Goal: Task Accomplishment & Management: Complete application form

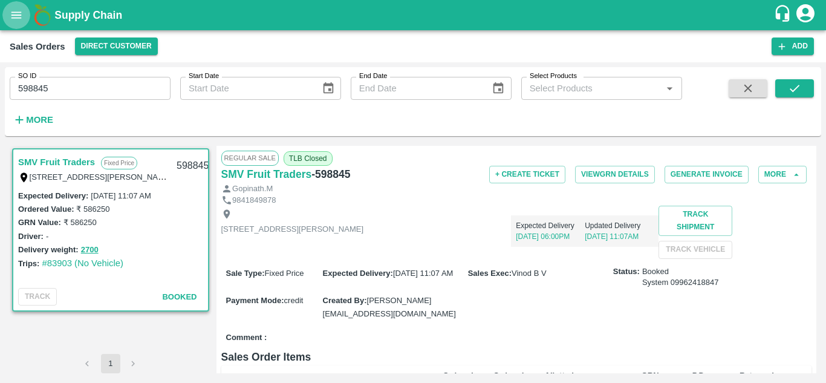
click at [20, 13] on icon "open drawer" at bounding box center [16, 14] width 10 height 7
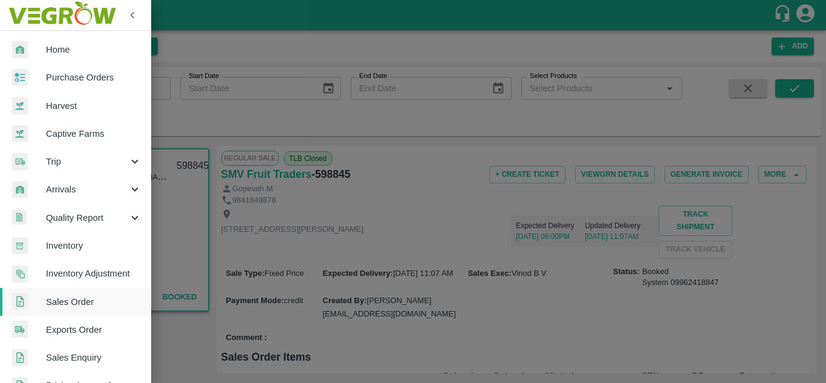
click at [78, 80] on span "Purchase Orders" at bounding box center [94, 77] width 96 height 13
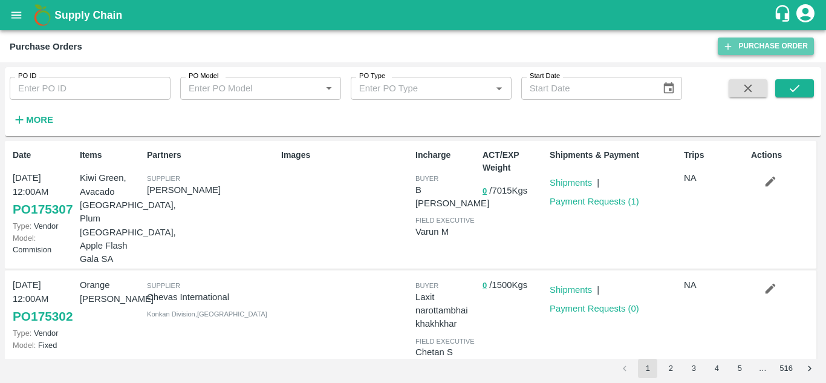
click at [786, 44] on link "Purchase Order" at bounding box center [766, 46] width 96 height 18
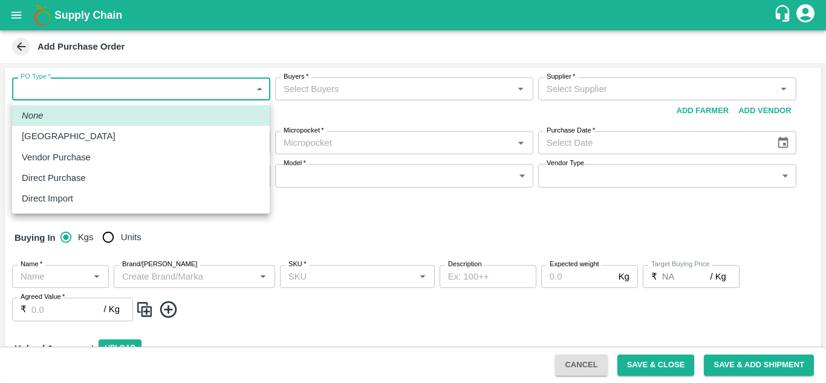
click at [219, 89] on body "Supply Chain Add Purchase Order PO Type   * ​ PO Type Buyers   * Buyers   * Sup…" at bounding box center [413, 191] width 826 height 383
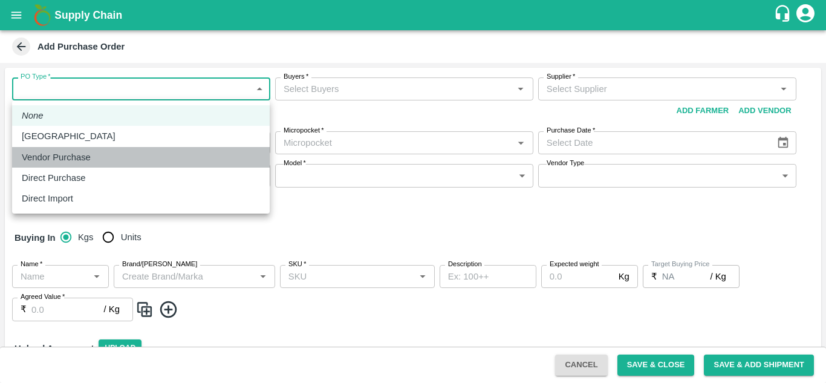
click at [129, 162] on div "Vendor Purchase" at bounding box center [141, 157] width 238 height 13
type input "2"
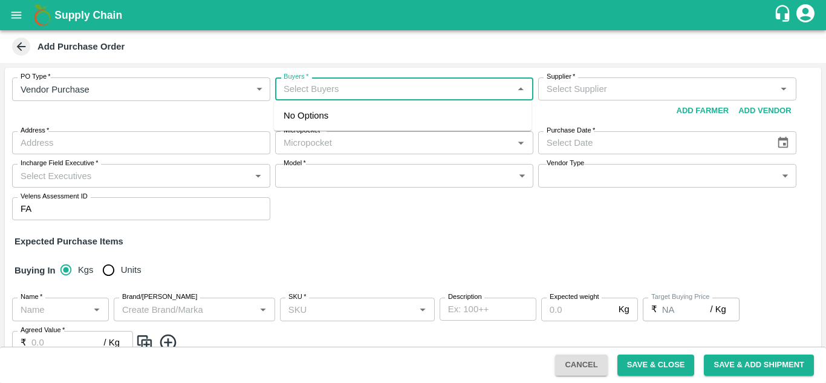
click at [357, 86] on input "Buyers   *" at bounding box center [394, 89] width 231 height 16
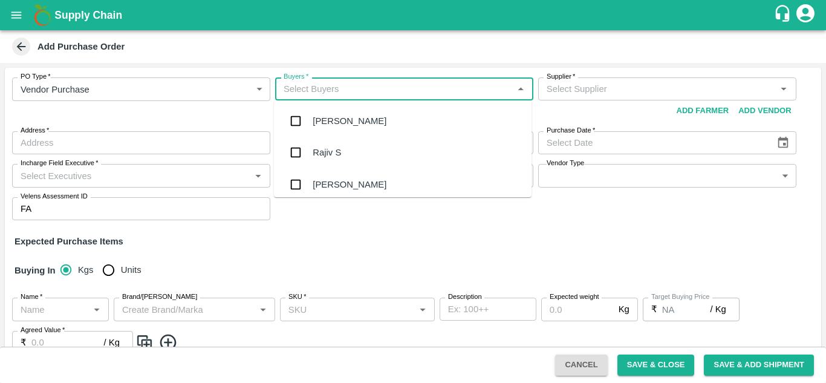
click at [359, 80] on div "Buyers   *" at bounding box center [404, 88] width 258 height 23
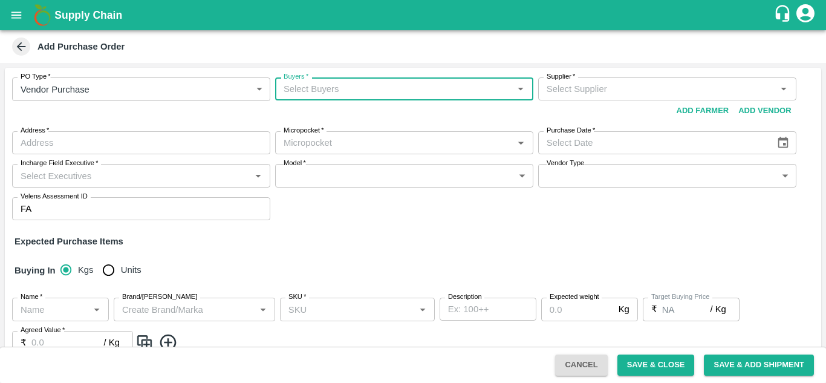
type input "n"
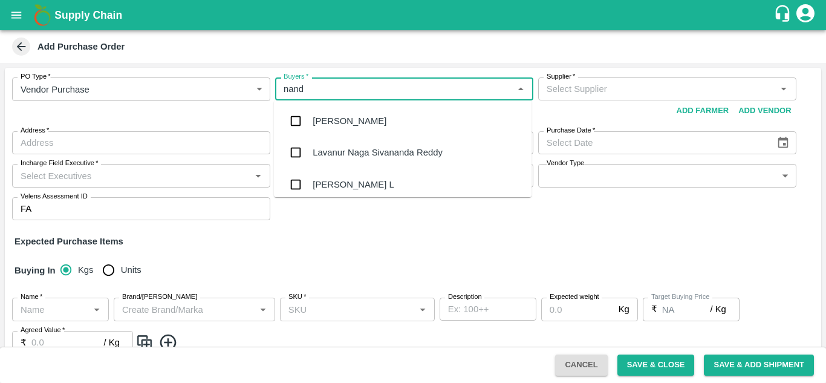
type input "nanda"
click at [346, 180] on div "Nanda Kumar L" at bounding box center [353, 184] width 81 height 13
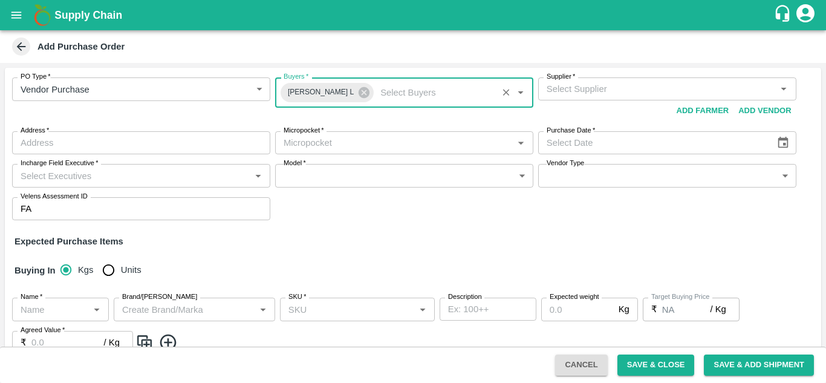
click at [590, 90] on input "Supplier   *" at bounding box center [657, 89] width 231 height 16
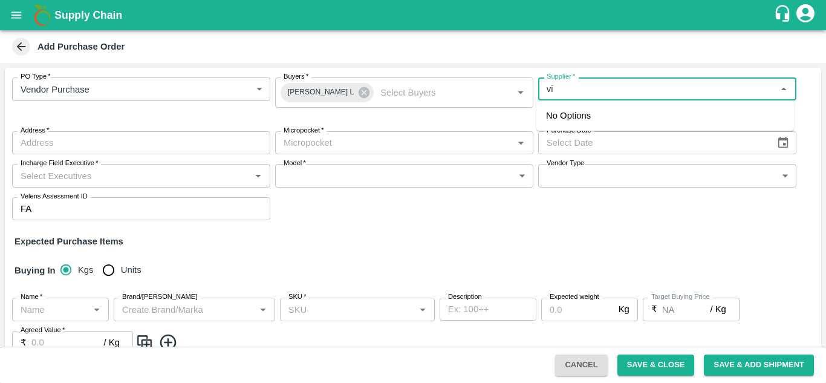
type input "v"
click at [584, 109] on div "IRFAN ALI-, -8688880900(Supplier)" at bounding box center [633, 115] width 174 height 13
type input "IRFAN ALI-, -8688880900(Supplier)"
type input ", , , Telangana"
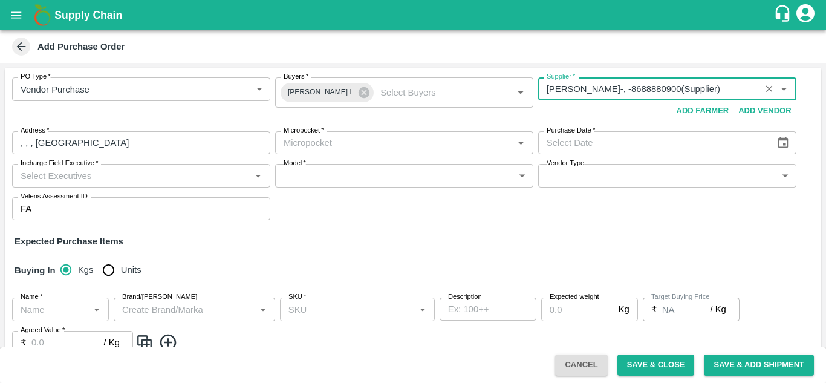
type input "IRFAN ALI-, -8688880900(Supplier)"
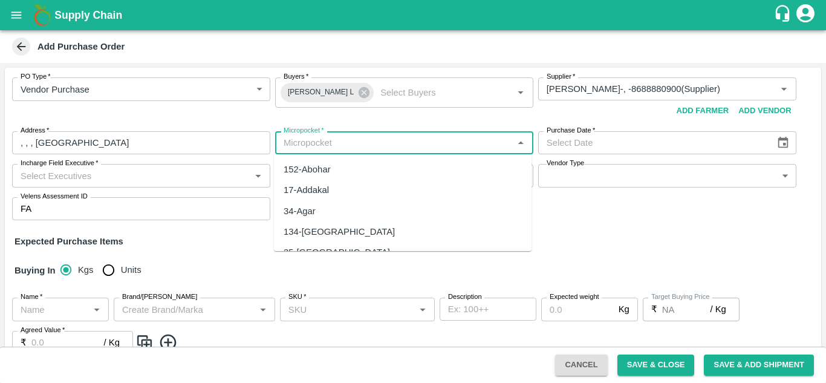
click at [382, 142] on input "Micropocket   *" at bounding box center [394, 143] width 231 height 16
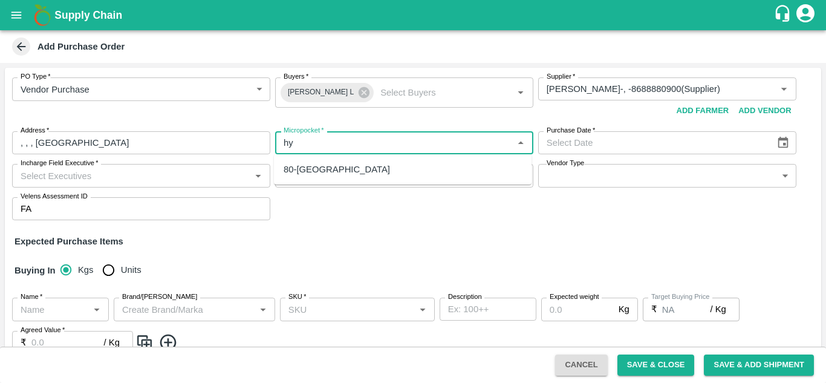
click at [351, 171] on div "80-Hyderabad" at bounding box center [403, 169] width 258 height 21
type input "80-Hyderabad"
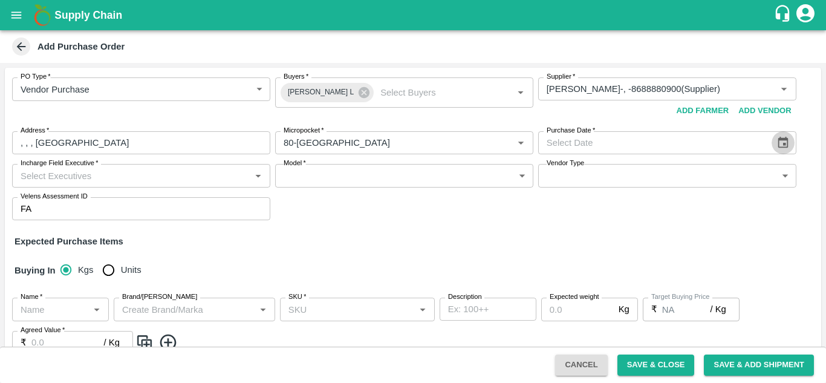
click at [780, 143] on icon "Choose date" at bounding box center [782, 142] width 13 height 13
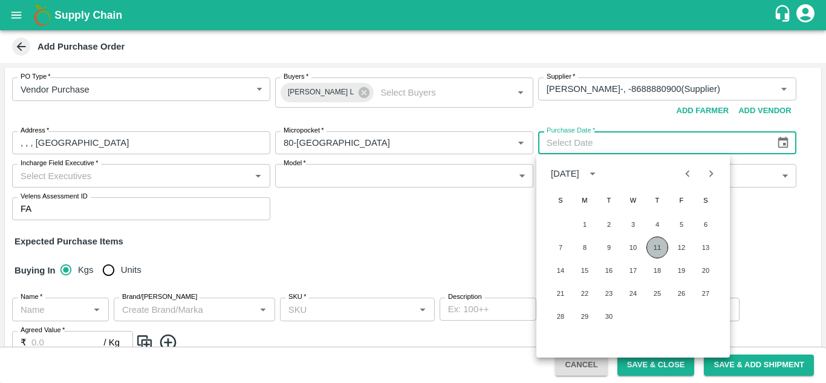
click at [662, 247] on button "11" at bounding box center [657, 247] width 22 height 22
type input "11/09/2025"
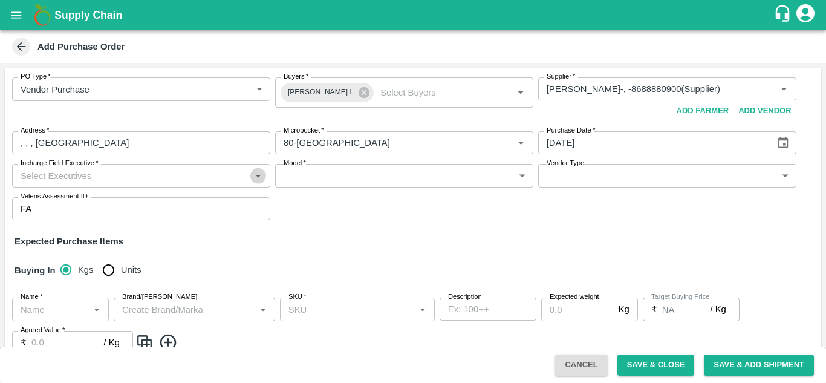
click at [250, 177] on button "Open" at bounding box center [258, 175] width 16 height 16
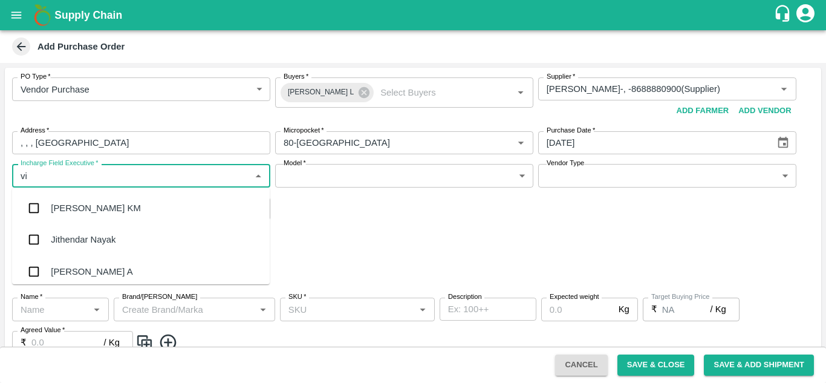
type input "v"
type input "nan"
click at [102, 239] on div "Nanda Kumar L" at bounding box center [91, 239] width 81 height 13
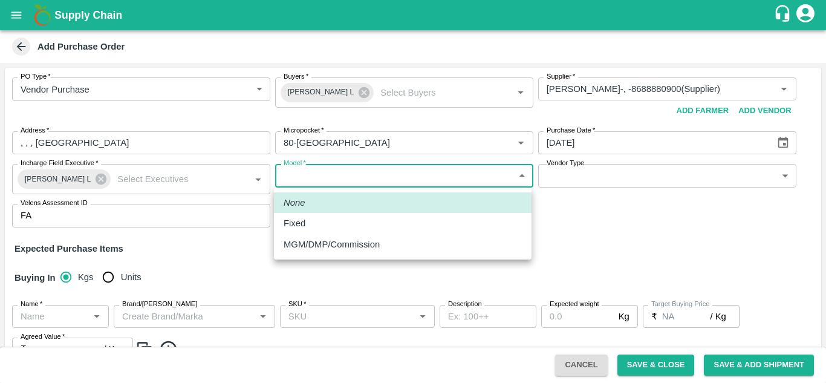
click at [398, 177] on body "Supply Chain Add Purchase Order PO Type   * Vendor Purchase 2 PO Type Buyers   …" at bounding box center [413, 191] width 826 height 383
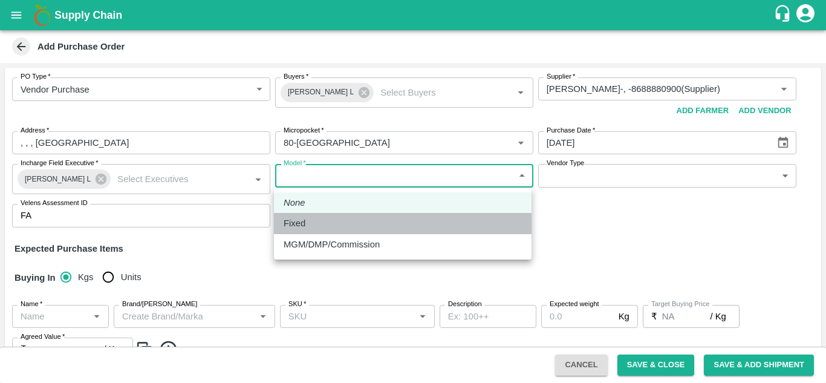
click at [321, 223] on div "Fixed" at bounding box center [403, 222] width 238 height 13
type input "Fixed"
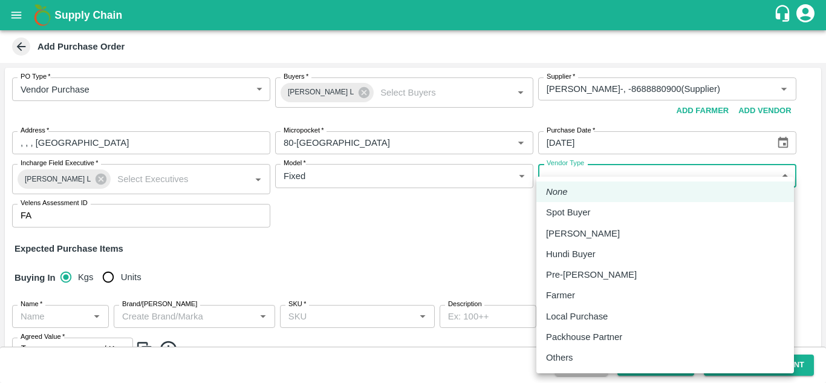
click at [625, 175] on body "Supply Chain Add Purchase Order PO Type   * Vendor Purchase 2 PO Type Buyers   …" at bounding box center [413, 191] width 826 height 383
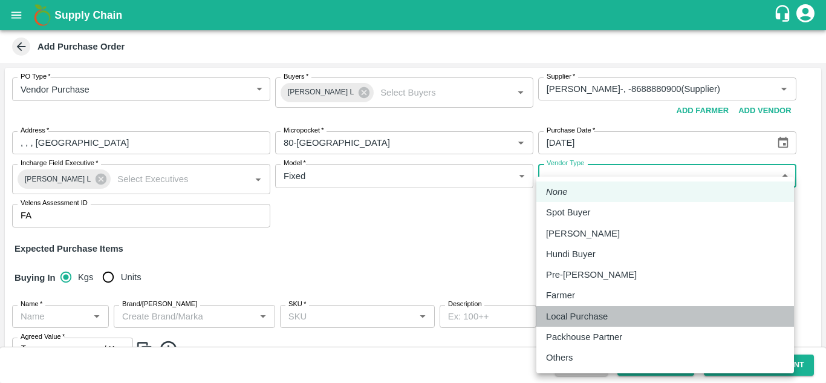
click at [592, 311] on p "Local Purchase" at bounding box center [577, 316] width 62 height 13
type input "LOCAL_PURCHASE"
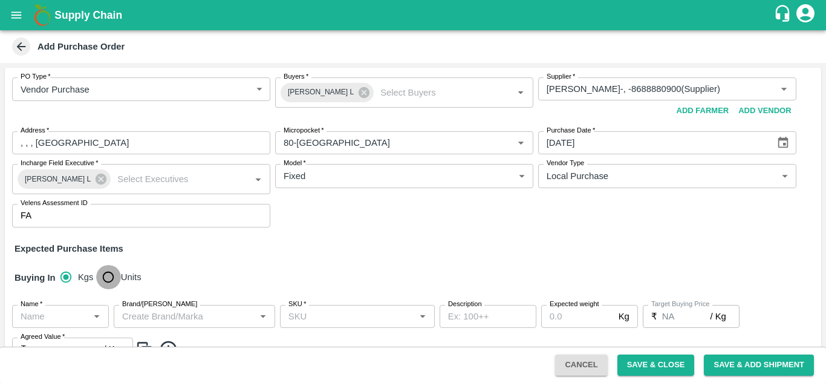
click at [107, 278] on input "Units" at bounding box center [108, 277] width 24 height 24
radio input "true"
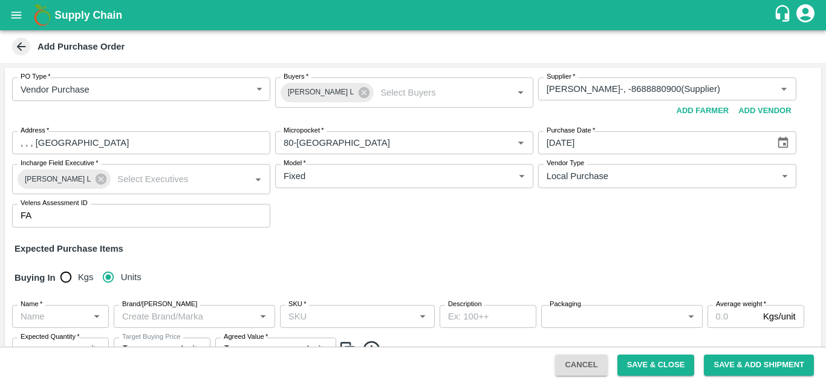
click at [54, 265] on input "Kgs" at bounding box center [66, 277] width 24 height 24
radio input "true"
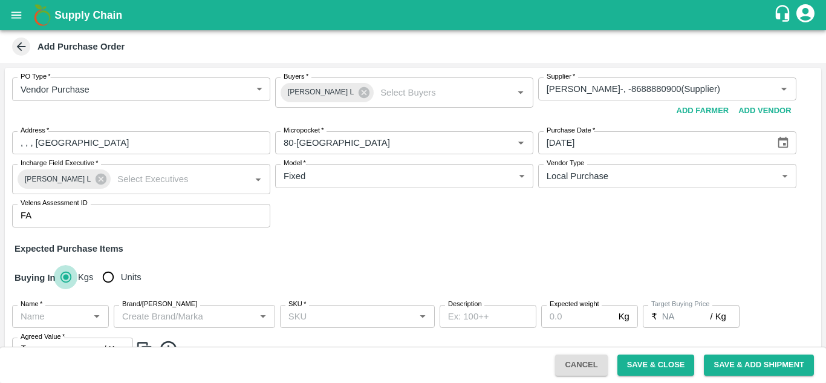
click at [96, 265] on input "Units" at bounding box center [108, 277] width 24 height 24
radio input "true"
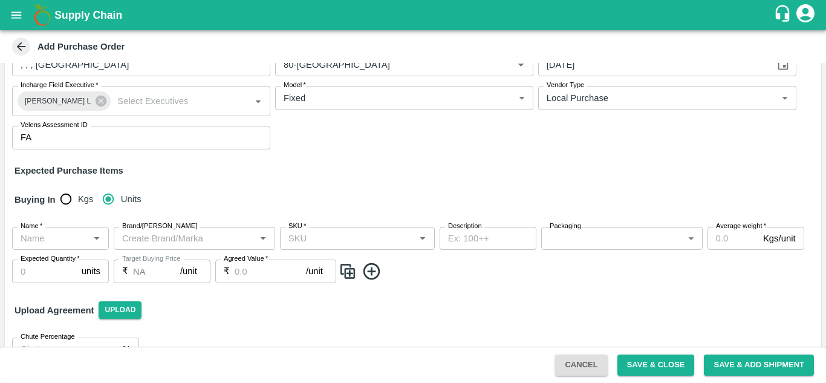
scroll to position [106, 0]
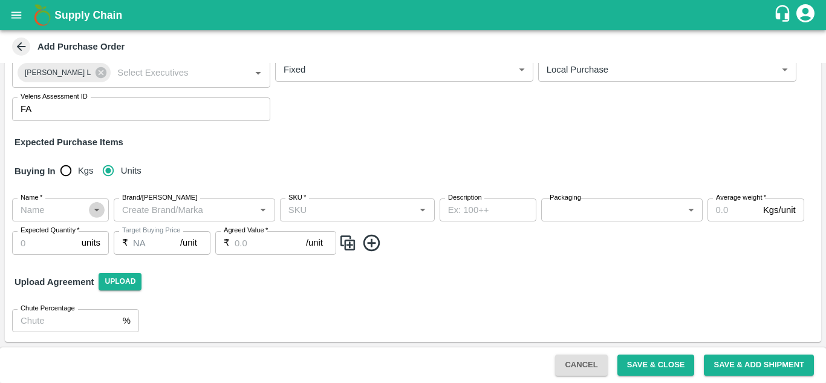
click at [94, 203] on button "Open" at bounding box center [97, 210] width 16 height 16
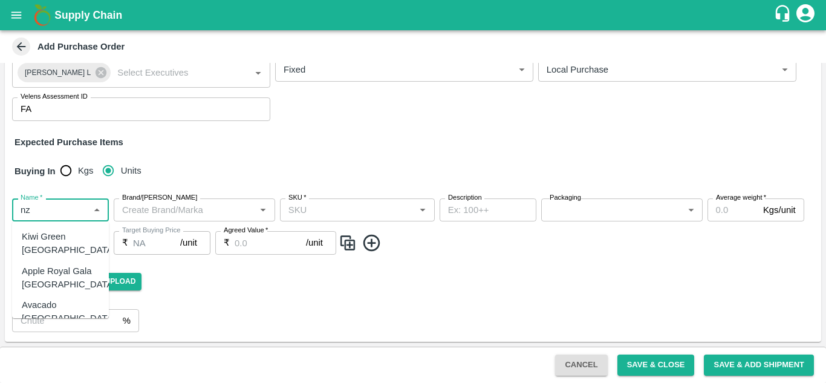
type input "nz"
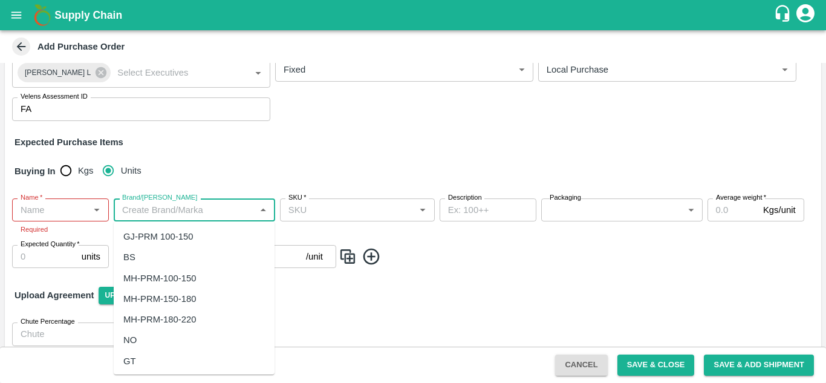
click at [192, 207] on input "Brand/Marka" at bounding box center [184, 210] width 134 height 16
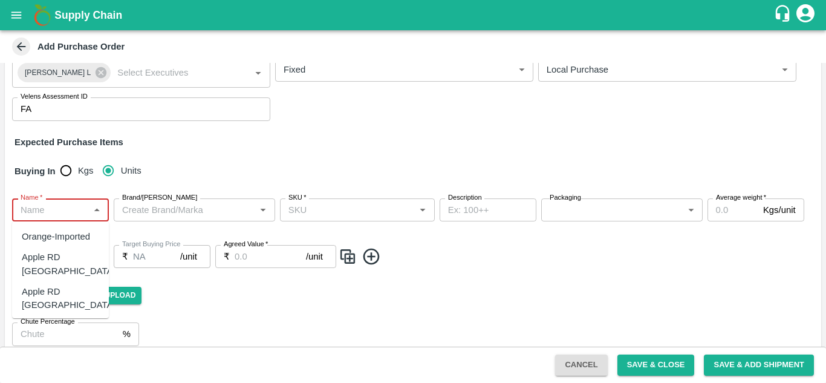
click at [48, 209] on input "Name   *" at bounding box center [51, 210] width 70 height 16
click at [62, 207] on input "Name   *" at bounding box center [51, 210] width 70 height 16
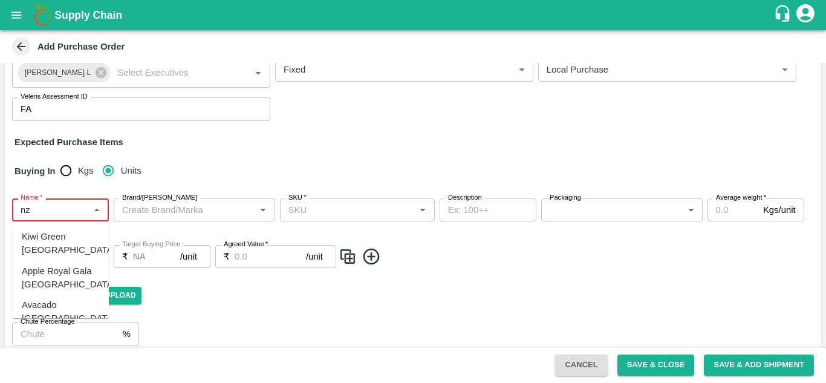
click at [50, 269] on div "Apple Royal Gala NZ" at bounding box center [69, 277] width 94 height 27
type input "Apple Royal Gala NZ"
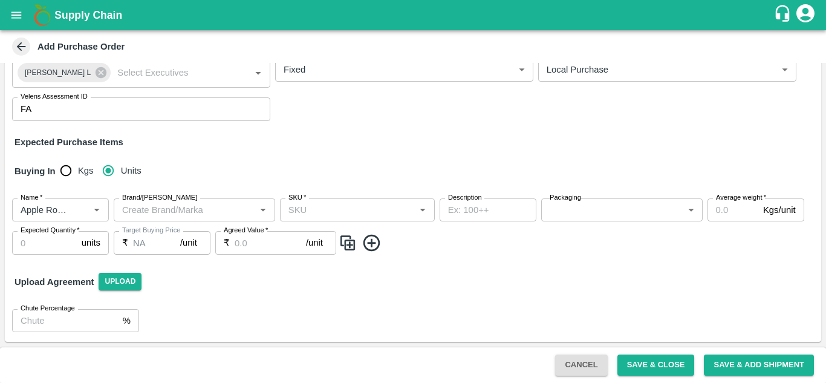
click at [50, 269] on div "PO Type   * Vendor Purchase 2 PO Type Buyers   * Nanda Kumar L Buyers   * Suppl…" at bounding box center [413, 151] width 816 height 380
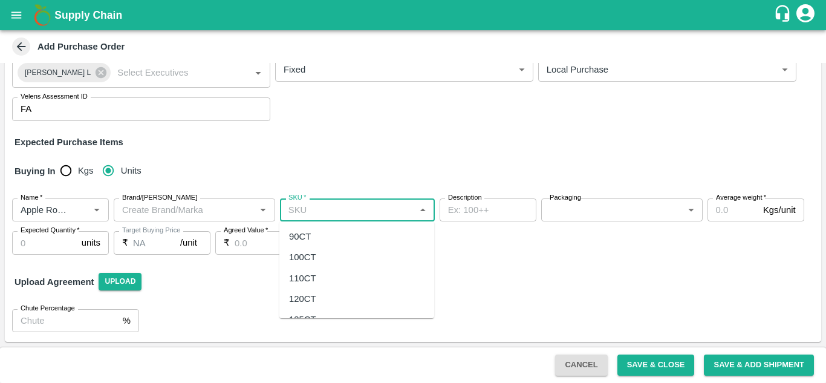
click at [339, 211] on input "SKU   *" at bounding box center [348, 210] width 128 height 16
click at [304, 279] on div "110CT" at bounding box center [302, 278] width 27 height 13
type input "110CT"
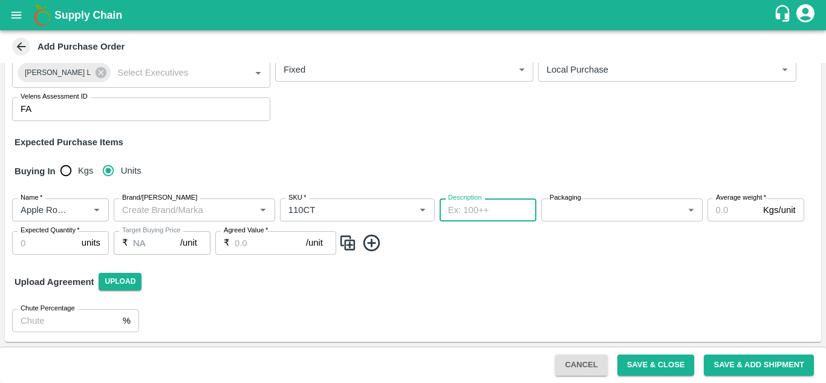
click at [489, 212] on textarea "Description" at bounding box center [488, 210] width 80 height 13
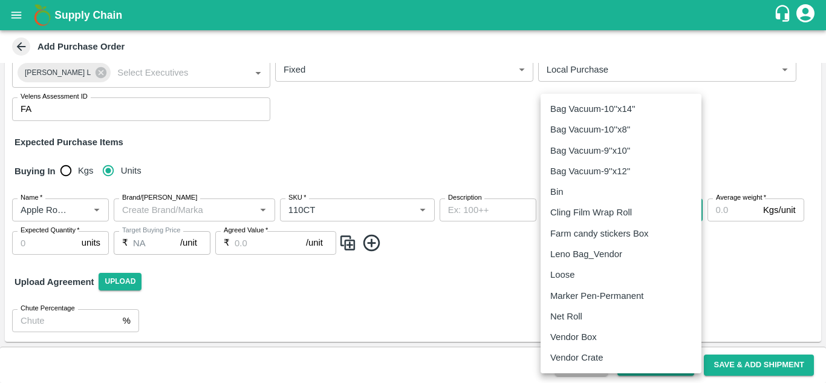
click at [577, 213] on body "Supply Chain Add Purchase Order PO Type   * Vendor Purchase 2 PO Type Buyers   …" at bounding box center [413, 191] width 826 height 383
click at [581, 336] on p "Vendor Box" at bounding box center [573, 336] width 47 height 13
type input "276"
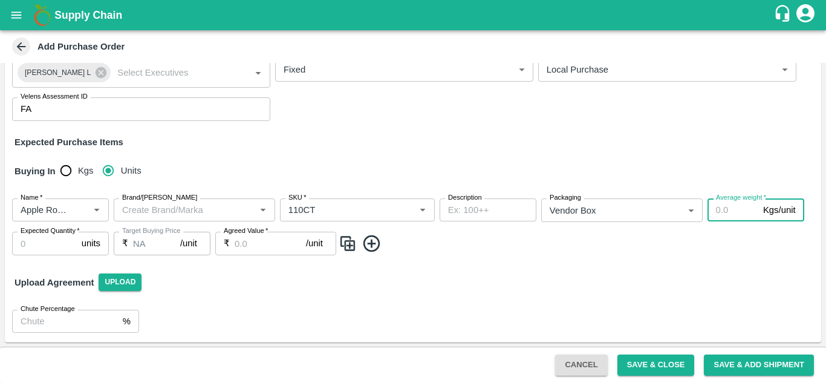
click at [727, 212] on input "Average weight   *" at bounding box center [732, 209] width 51 height 23
type input "18"
click at [354, 279] on div "Upload Agreement Upload" at bounding box center [413, 282] width 816 height 35
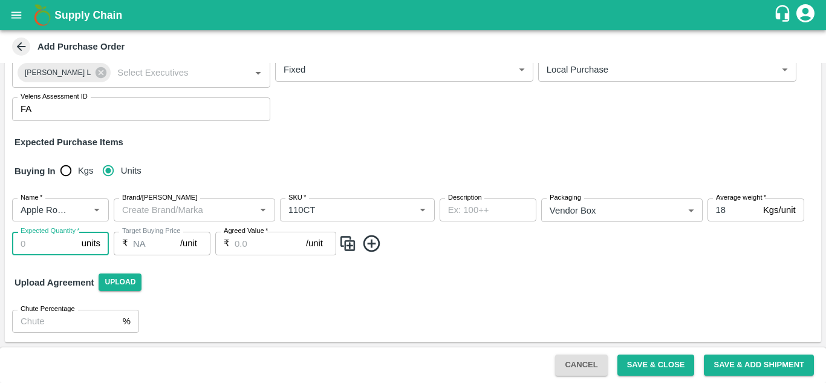
click at [63, 242] on input "Expected Quantity   *" at bounding box center [44, 243] width 65 height 23
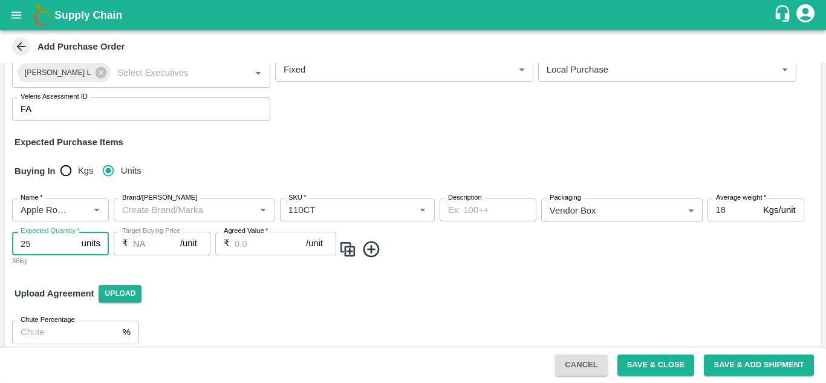
type input "2"
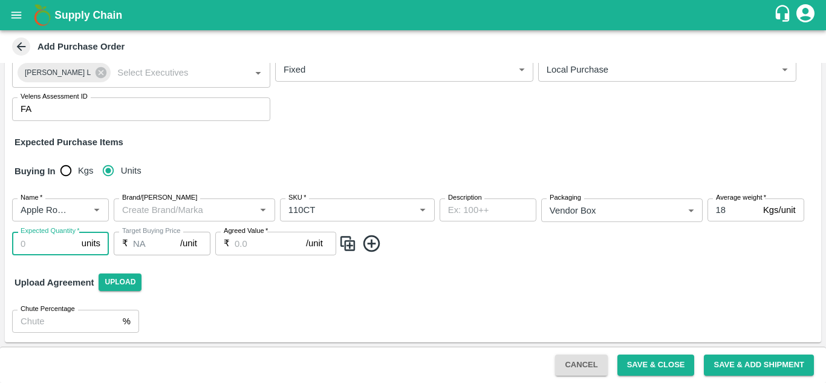
click at [44, 240] on input "Expected Quantity   *" at bounding box center [44, 243] width 65 height 23
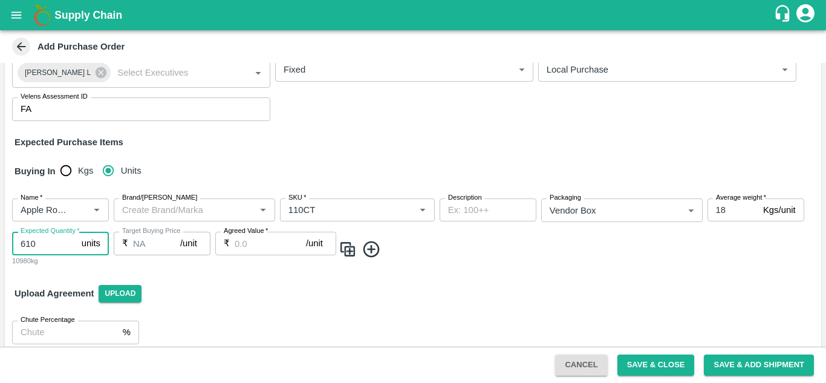
type input "610"
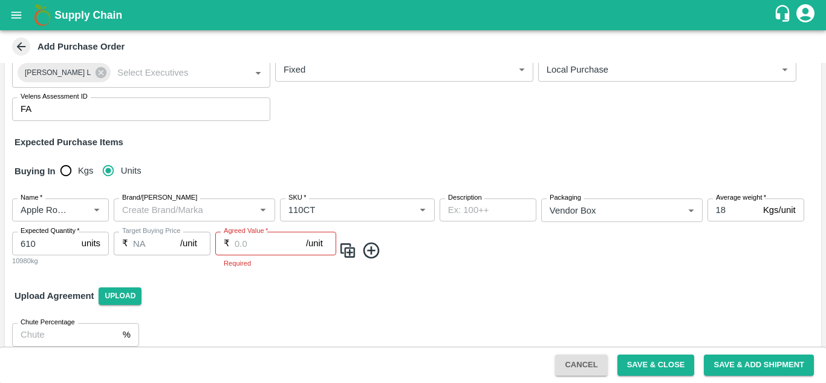
click at [243, 273] on div "Name   * Name   * Brand/Marka Brand/Marka SKU   * SKU   * Description x Descrip…" at bounding box center [413, 233] width 816 height 89
click at [250, 243] on input "Agreed Value   *" at bounding box center [270, 243] width 71 height 23
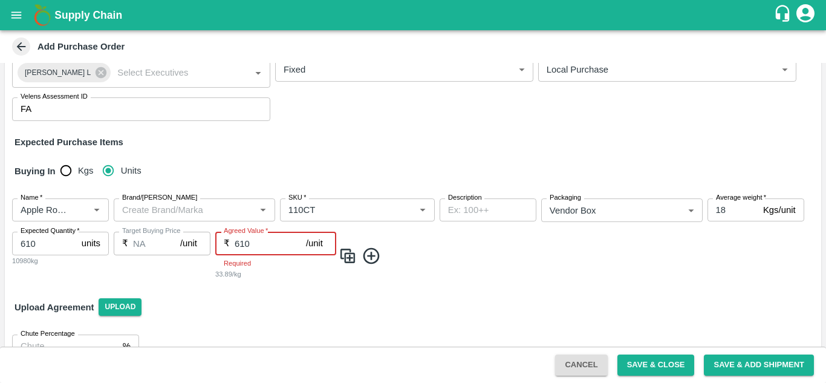
type input "610"
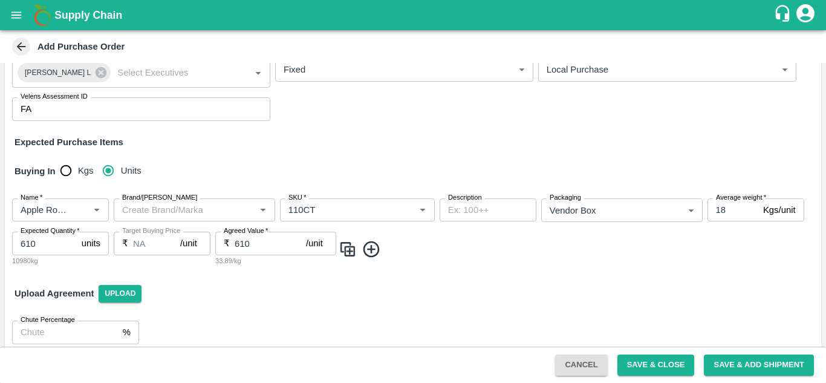
click at [382, 290] on div "Upload Agreement Upload" at bounding box center [413, 293] width 816 height 35
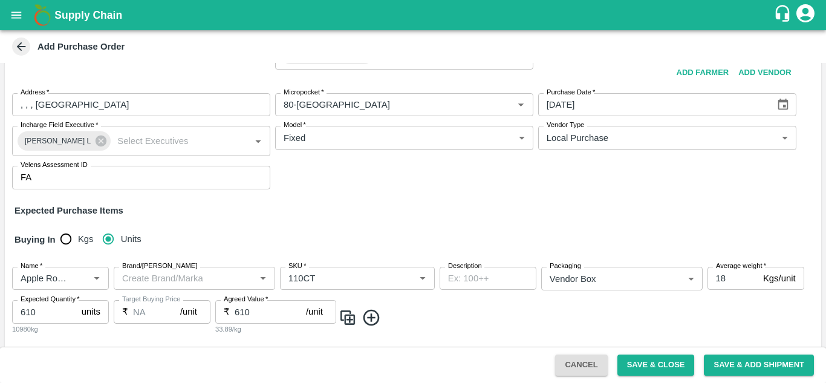
scroll to position [0, 0]
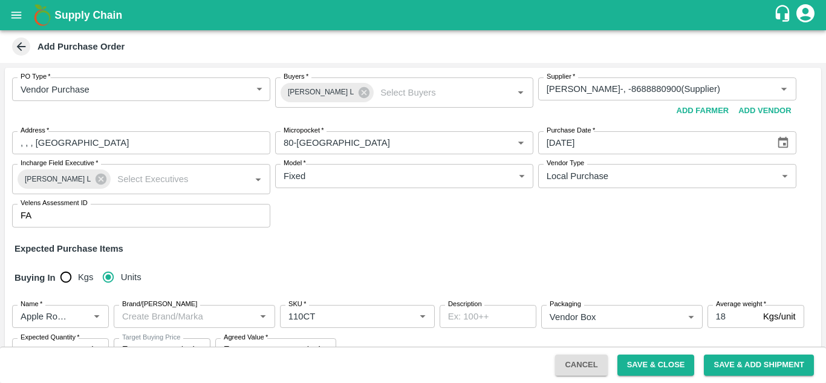
click at [825, 50] on div "Add Purchase Order" at bounding box center [413, 46] width 826 height 33
click at [823, 54] on div "Add Purchase Order" at bounding box center [413, 46] width 826 height 33
click at [593, 259] on div "PO Type   * Vendor Purchase 2 PO Type Buyers   * Nanda Kumar L Buyers   * Suppl…" at bounding box center [413, 264] width 816 height 392
click at [822, 56] on div "Add Purchase Order" at bounding box center [413, 46] width 826 height 33
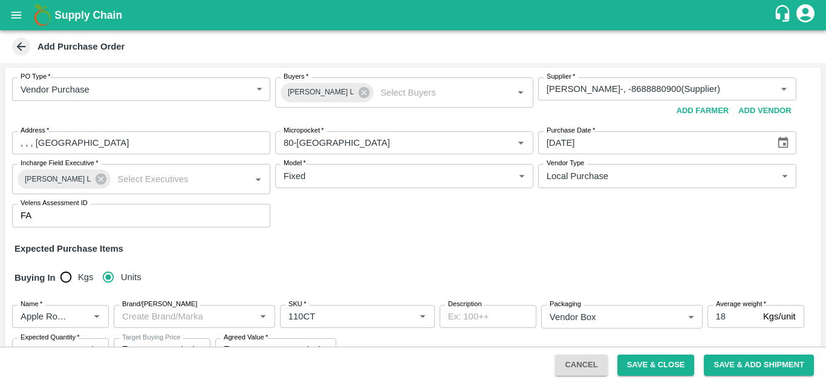
click at [822, 56] on div "Add Purchase Order" at bounding box center [413, 46] width 826 height 33
click at [267, 117] on div "PO Type   * Vendor Purchase 2 PO Type" at bounding box center [141, 99] width 258 height 44
click at [823, 50] on div "Add Purchase Order" at bounding box center [413, 46] width 826 height 33
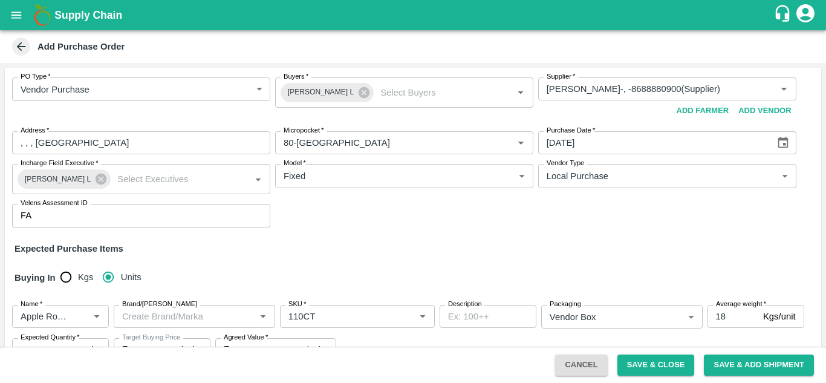
click at [823, 50] on div "Add Purchase Order" at bounding box center [413, 46] width 826 height 33
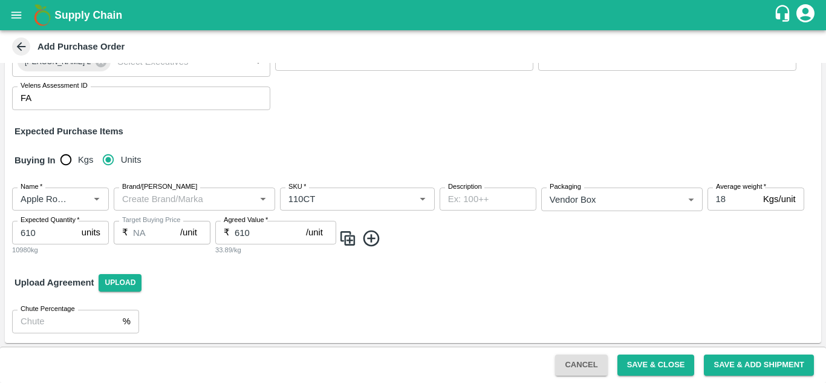
scroll to position [119, 0]
click at [128, 279] on span "Upload" at bounding box center [120, 282] width 43 height 18
click at [0, 0] on input "Upload" at bounding box center [0, 0] width 0 height 0
click at [644, 364] on button "Save & Close" at bounding box center [655, 364] width 77 height 21
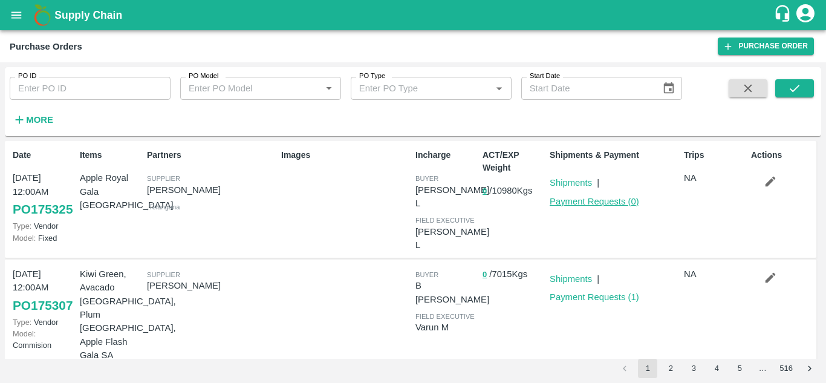
click at [580, 201] on link "Payment Requests ( 0 )" at bounding box center [594, 202] width 89 height 10
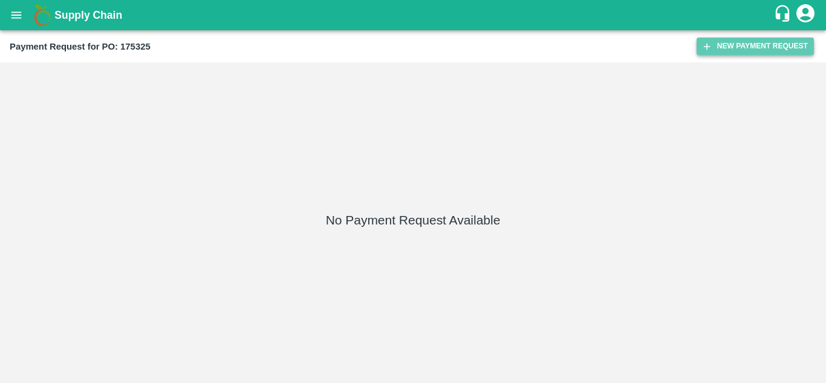
click at [735, 42] on button "New Payment Request" at bounding box center [755, 46] width 117 height 18
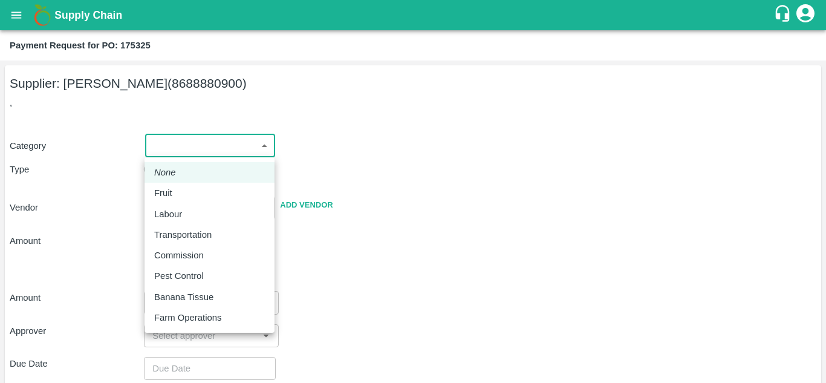
click at [244, 144] on body "Supply Chain Payment Request for PO: 175325 Supplier: [PERSON_NAME] (8688880900…" at bounding box center [413, 191] width 826 height 383
click at [195, 195] on div "Fruit" at bounding box center [209, 192] width 111 height 13
type input "1"
type input "[PERSON_NAME] - 8688880900(Supplier)"
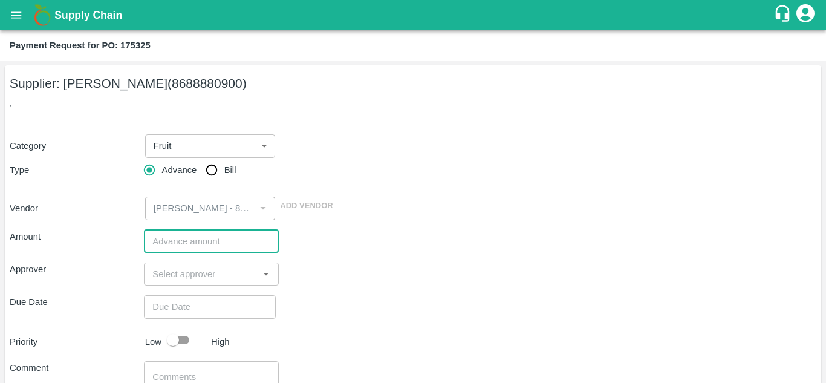
click at [175, 241] on input "number" at bounding box center [211, 241] width 134 height 23
type input "2501000"
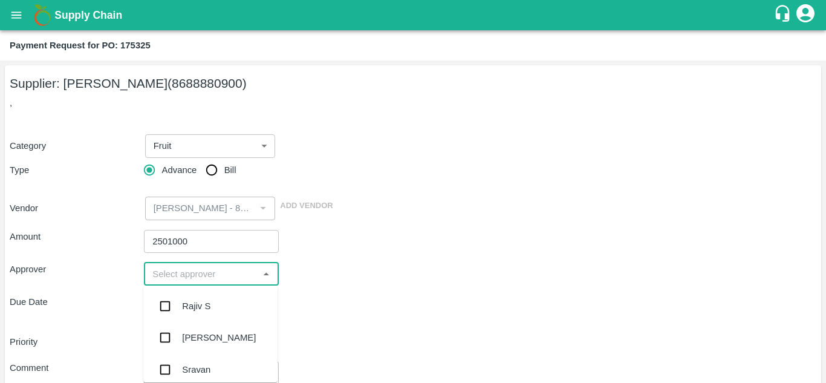
click at [211, 274] on input "input" at bounding box center [201, 274] width 107 height 16
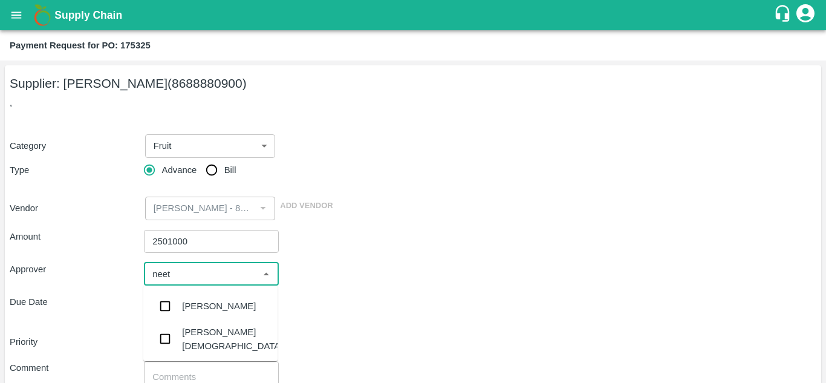
type input "neeti"
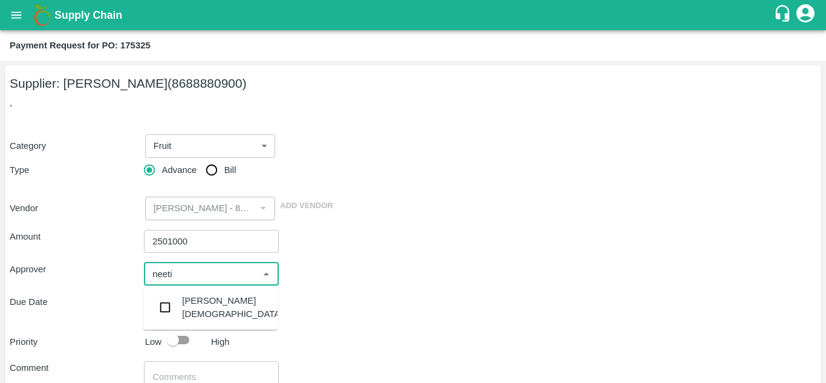
click at [204, 301] on div "[PERSON_NAME][DEMOGRAPHIC_DATA]" at bounding box center [232, 307] width 100 height 27
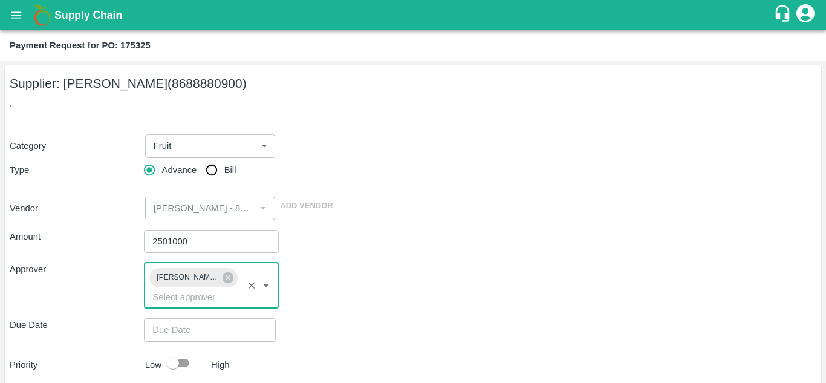
type input "DD/MM/YYYY hh:mm aa"
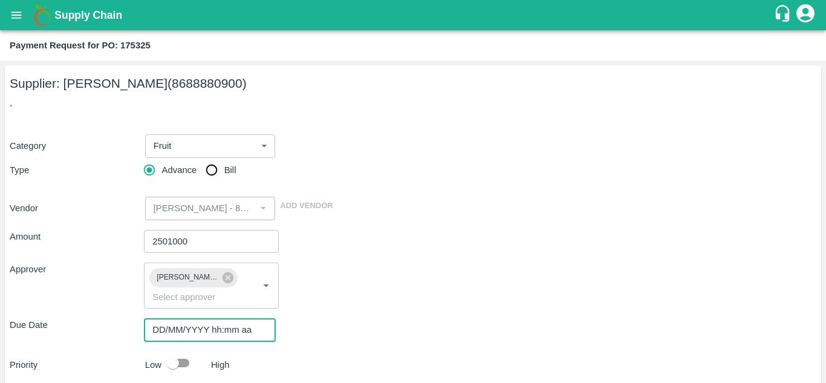
click at [175, 320] on input "DD/MM/YYYY hh:mm aa" at bounding box center [205, 329] width 123 height 23
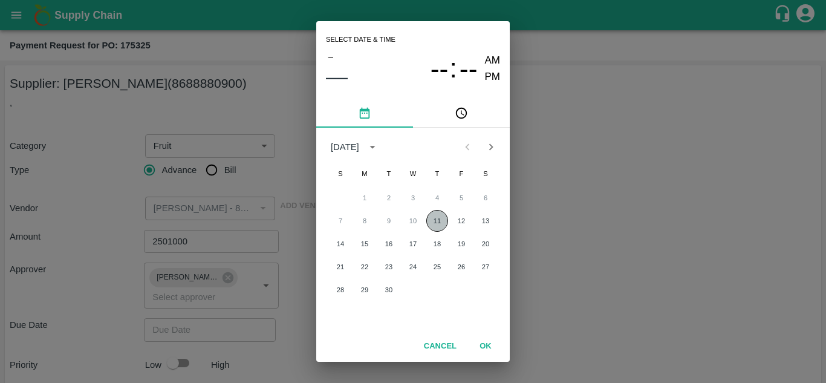
click at [440, 223] on button "11" at bounding box center [437, 221] width 22 height 22
type input "[DATE] 12:00 AM"
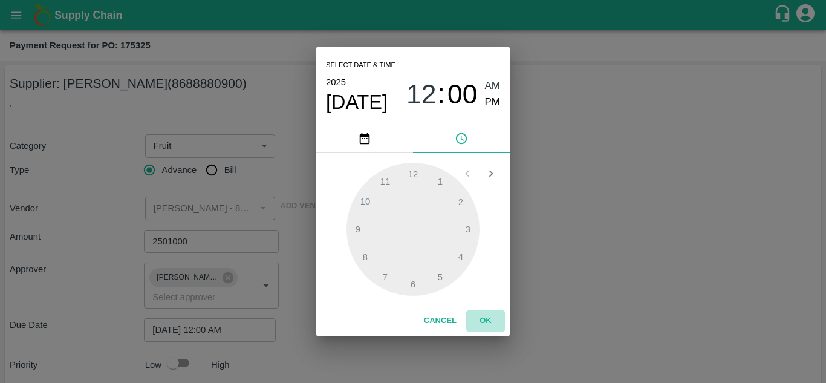
click at [486, 320] on button "OK" at bounding box center [485, 320] width 39 height 21
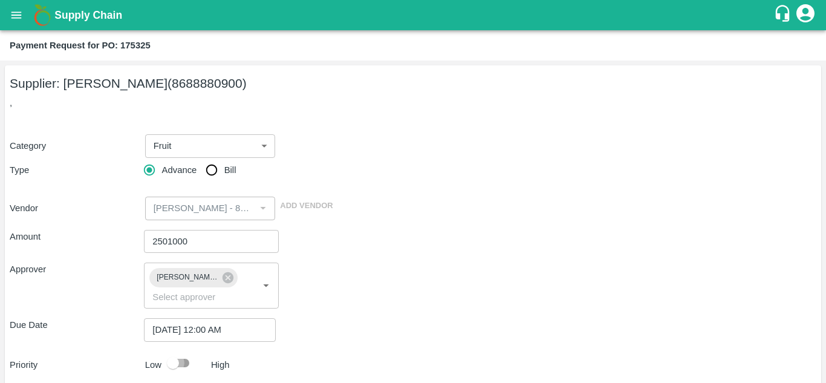
click at [186, 351] on input "checkbox" at bounding box center [172, 362] width 69 height 23
checkbox input "true"
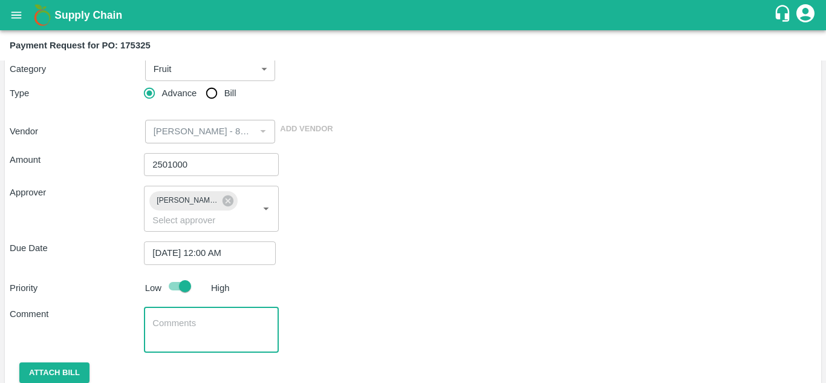
scroll to position [106, 0]
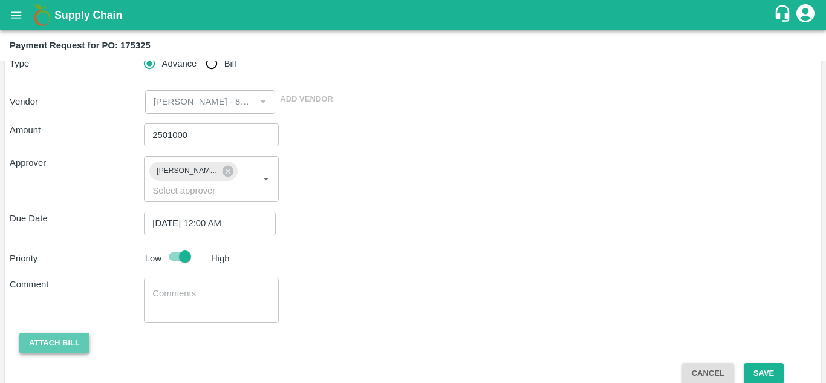
click at [63, 333] on button "Attach bill" at bounding box center [54, 343] width 70 height 21
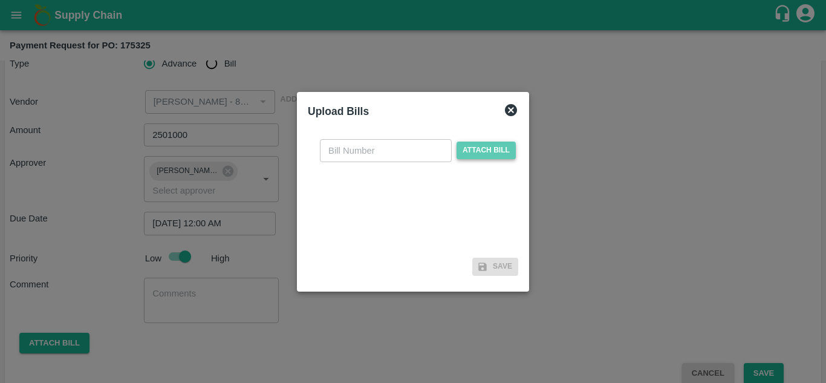
click at [481, 149] on span "Attach bill" at bounding box center [486, 150] width 59 height 18
click at [0, 0] on input "Attach bill" at bounding box center [0, 0] width 0 height 0
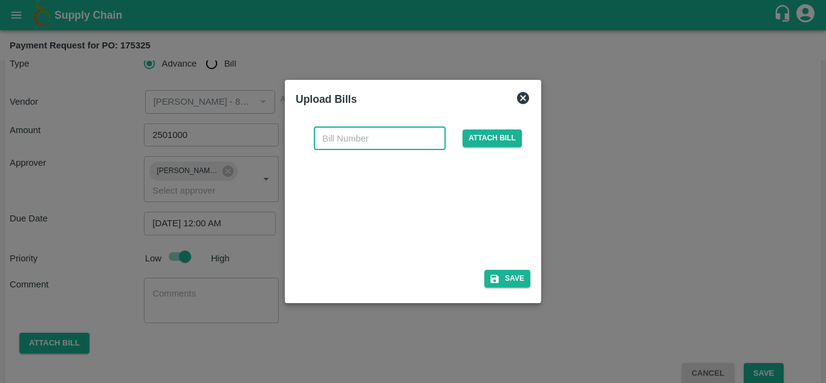
click at [360, 143] on input "text" at bounding box center [380, 138] width 132 height 23
paste input "ZAFC/CApvtitd/HYD/25-26/09/0002"
click at [353, 139] on input "ZAFC/CApvtitd/HYD/25-26/09/0002" at bounding box center [380, 138] width 132 height 23
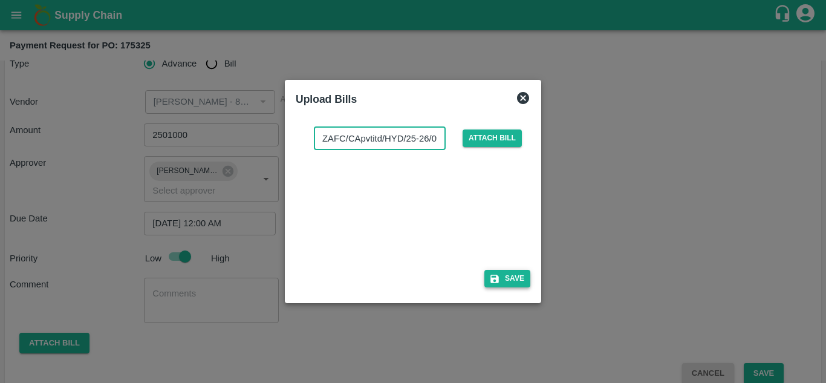
type input "ZAFC/CApvtitd/HYD/25-26/09/0002"
click at [508, 279] on button "Save" at bounding box center [507, 279] width 46 height 18
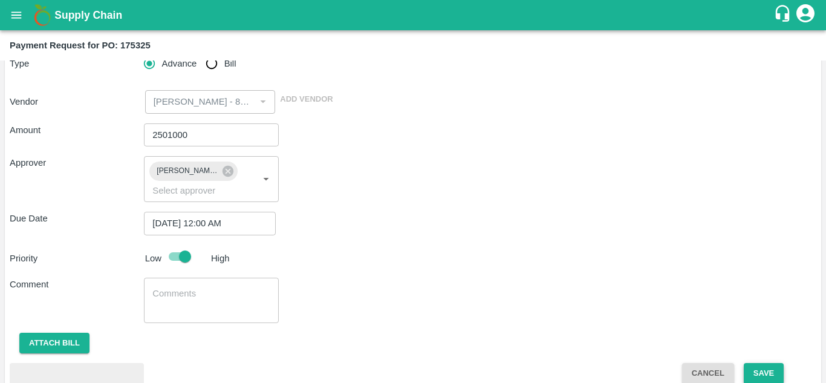
click at [767, 363] on button "Save" at bounding box center [764, 373] width 40 height 21
